Goal: Task Accomplishment & Management: Manage account settings

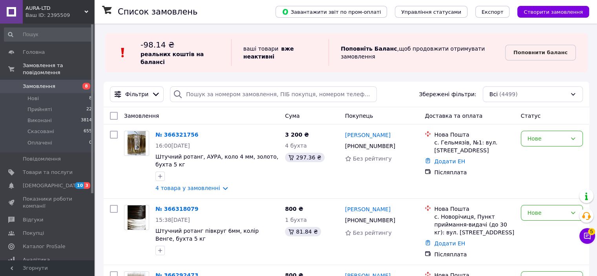
click at [128, 53] on img at bounding box center [123, 53] width 12 height 12
click at [204, 58] on div "-98.14 ₴ реальних коштів на балансі ваші товари   вже неактивні Поповніть Балан…" at bounding box center [346, 52] width 482 height 39
click at [244, 62] on div "-98.14 ₴ реальних коштів на балансі ваші товари   вже неактивні Поповніть Балан…" at bounding box center [346, 52] width 482 height 39
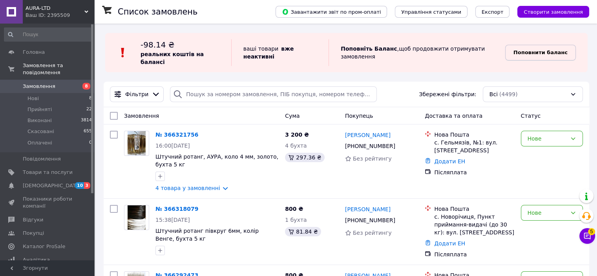
click at [526, 49] on b "Поповнити баланс" at bounding box center [540, 52] width 54 height 6
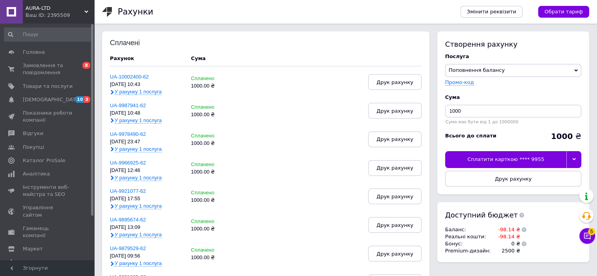
click at [573, 160] on icon at bounding box center [574, 159] width 4 height 2
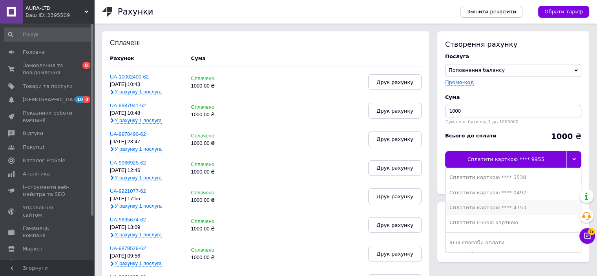
click at [510, 204] on div "Сплатити карткою **** 4753" at bounding box center [512, 207] width 127 height 7
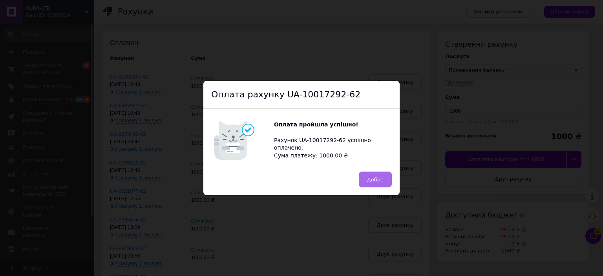
click at [375, 178] on span "Добре" at bounding box center [375, 180] width 16 height 6
